Goal: Task Accomplishment & Management: Manage account settings

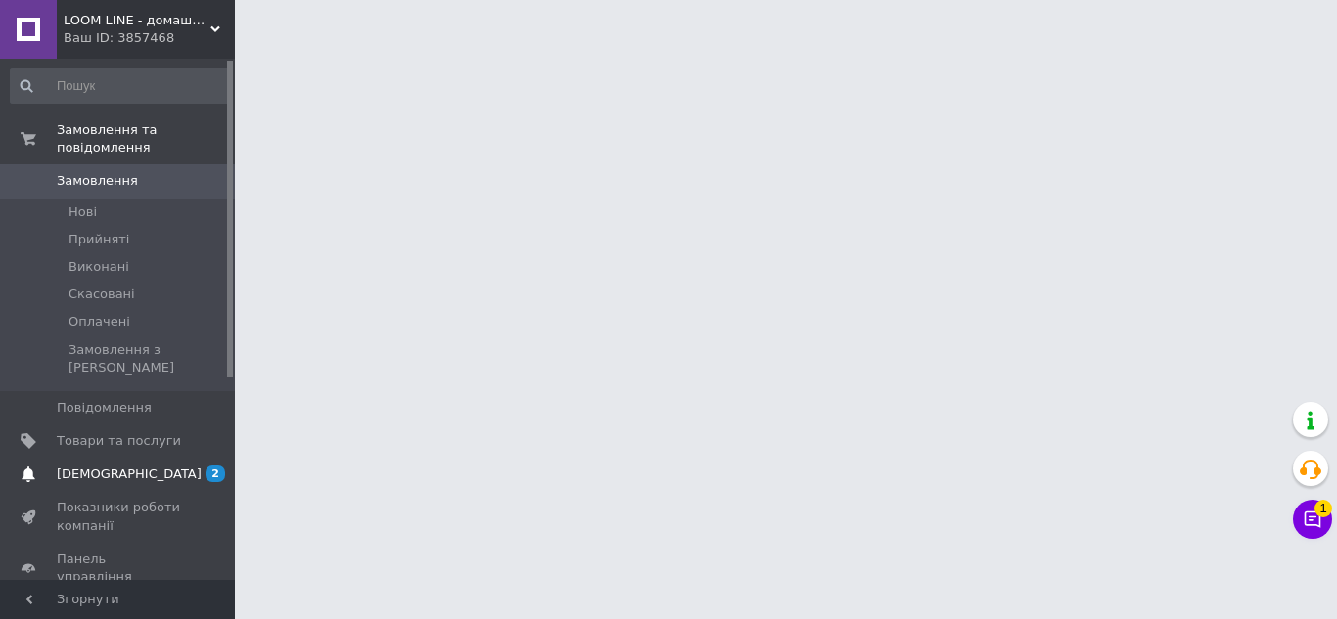
click at [77, 466] on span "[DEMOGRAPHIC_DATA]" at bounding box center [129, 475] width 145 height 18
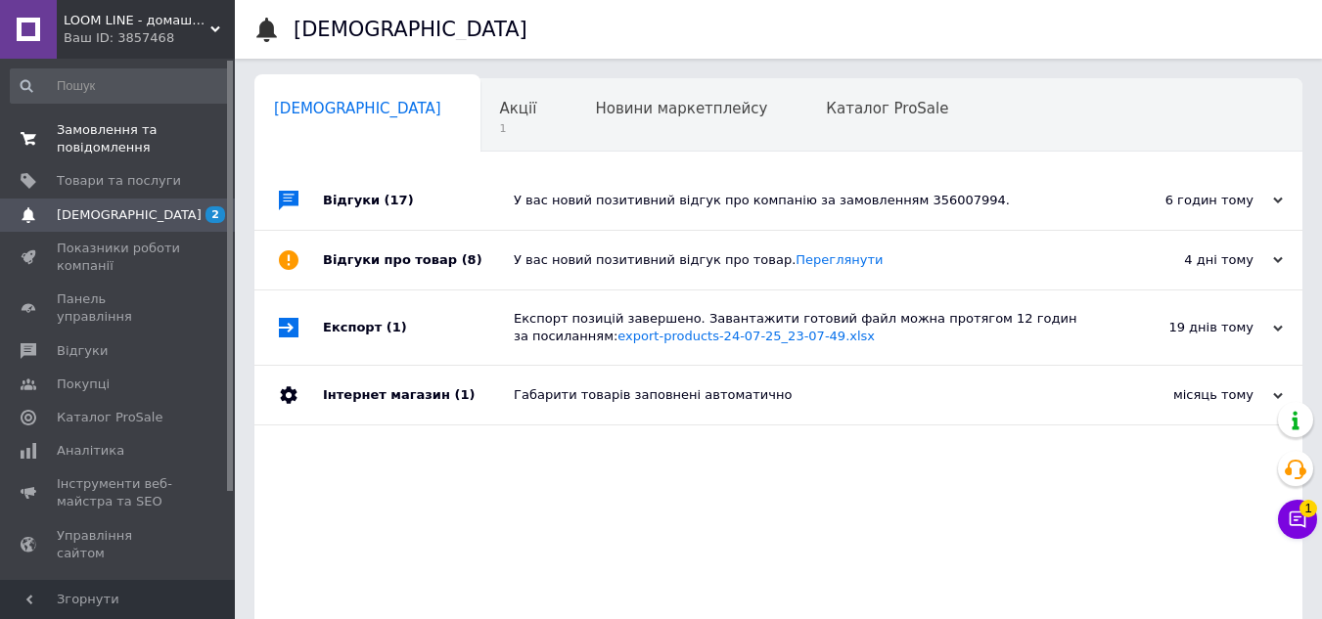
click at [99, 128] on span "Замовлення та повідомлення" at bounding box center [119, 138] width 124 height 35
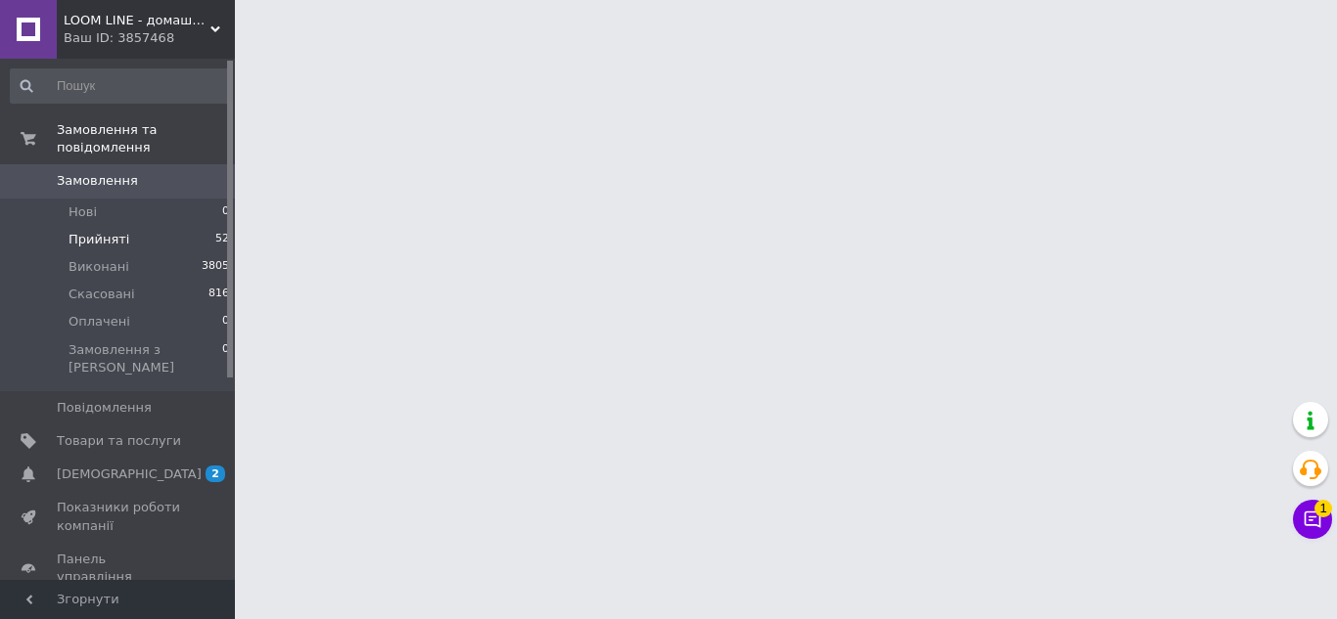
click at [91, 231] on span "Прийняті" at bounding box center [99, 240] width 61 height 18
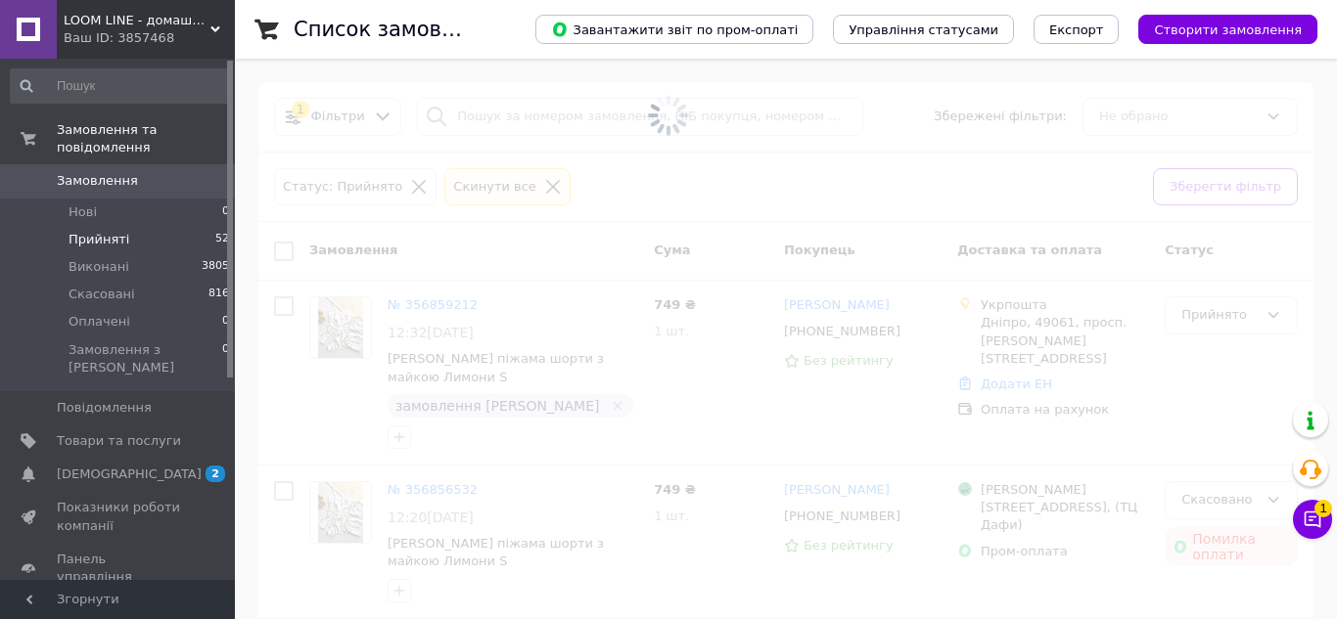
click at [99, 231] on span "Прийняті" at bounding box center [99, 240] width 61 height 18
